Goal: Transaction & Acquisition: Book appointment/travel/reservation

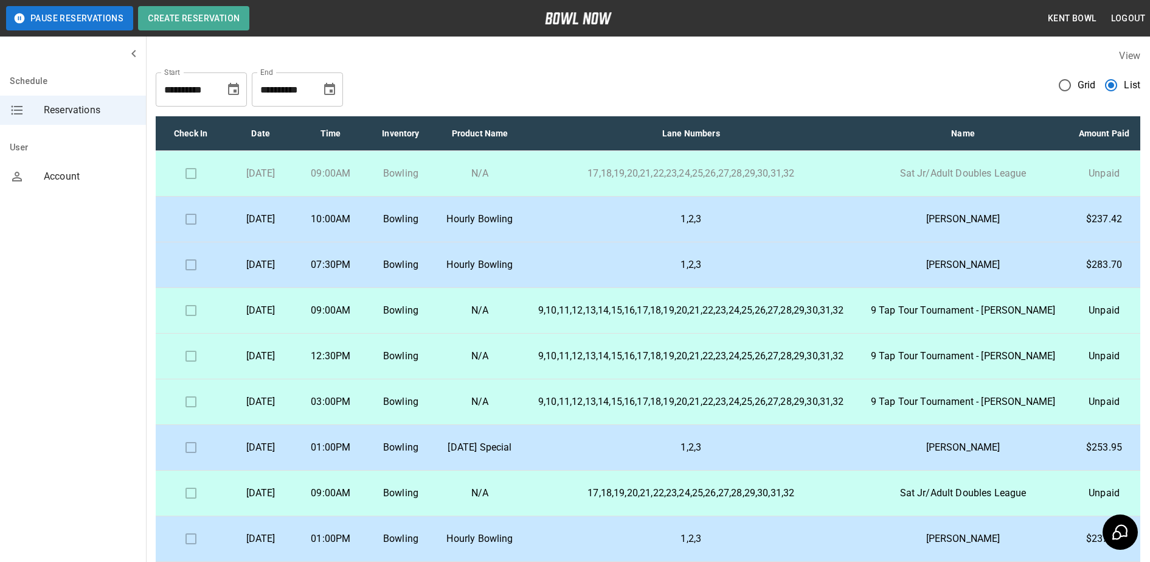
click at [356, 226] on p "10:00AM" at bounding box center [330, 219] width 50 height 15
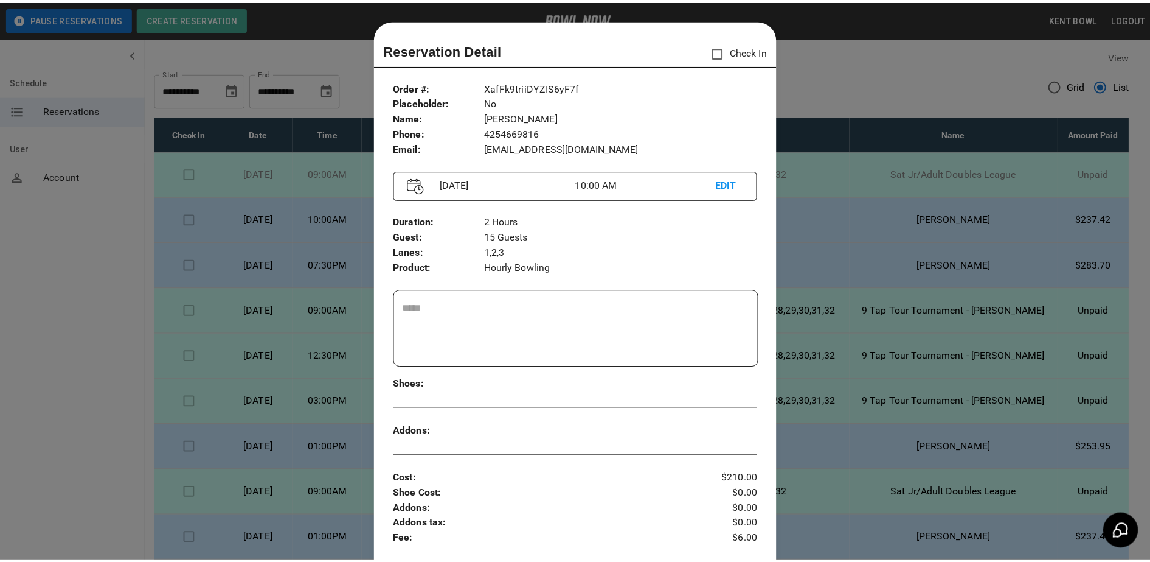
scroll to position [19, 0]
